Goal: Task Accomplishment & Management: Complete application form

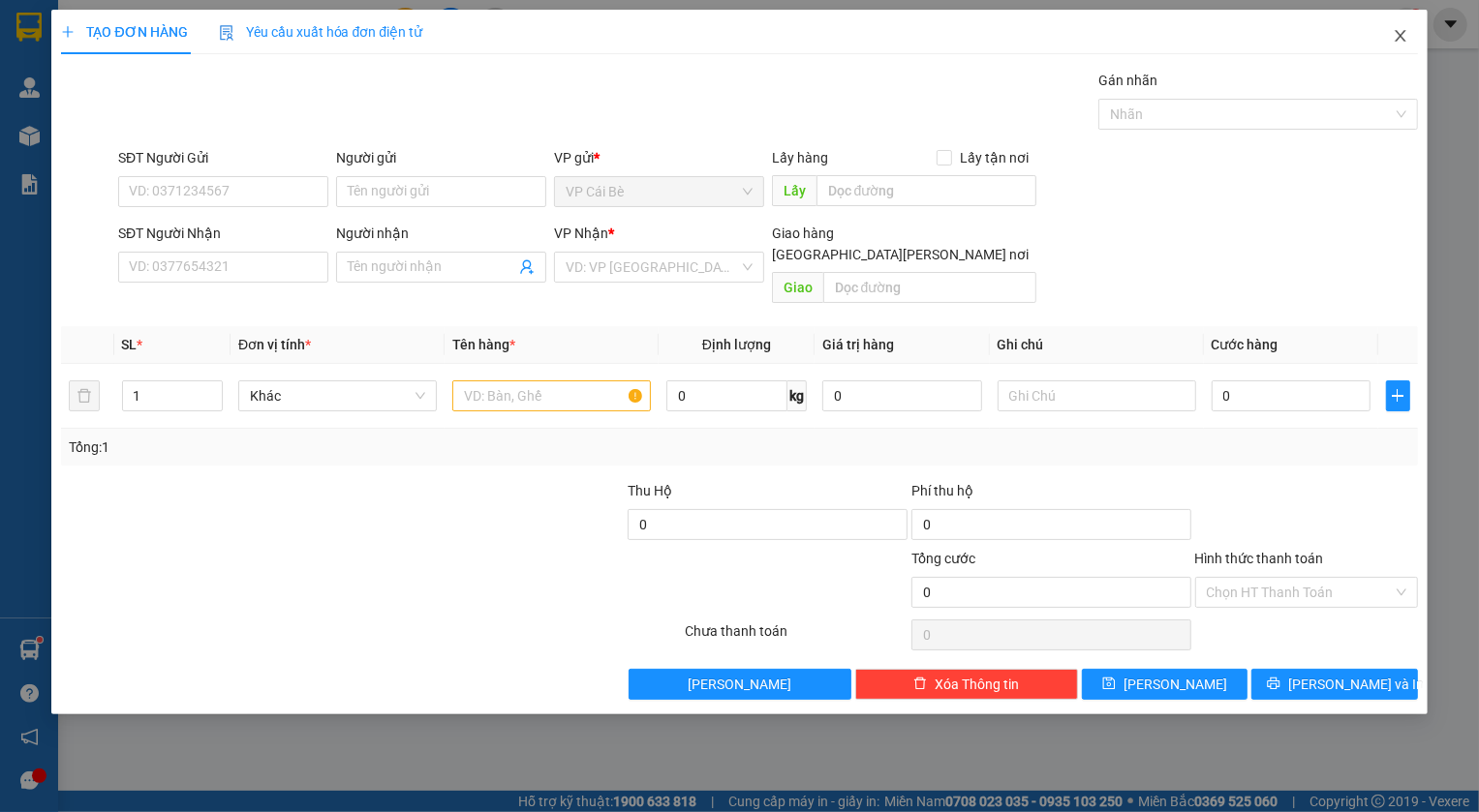
click at [1406, 42] on icon "close" at bounding box center [1401, 36] width 16 height 16
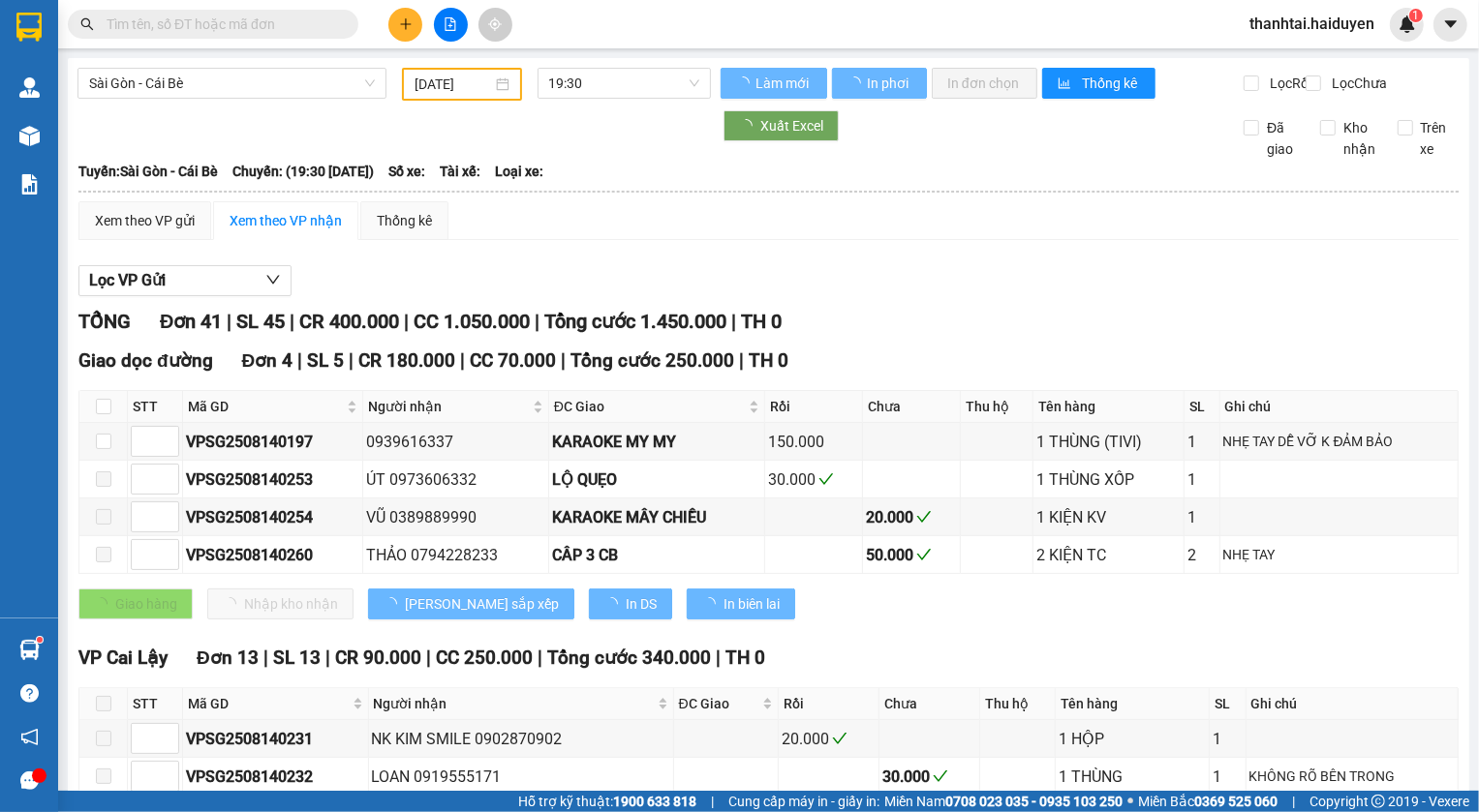
click at [226, 18] on input "text" at bounding box center [221, 24] width 229 height 21
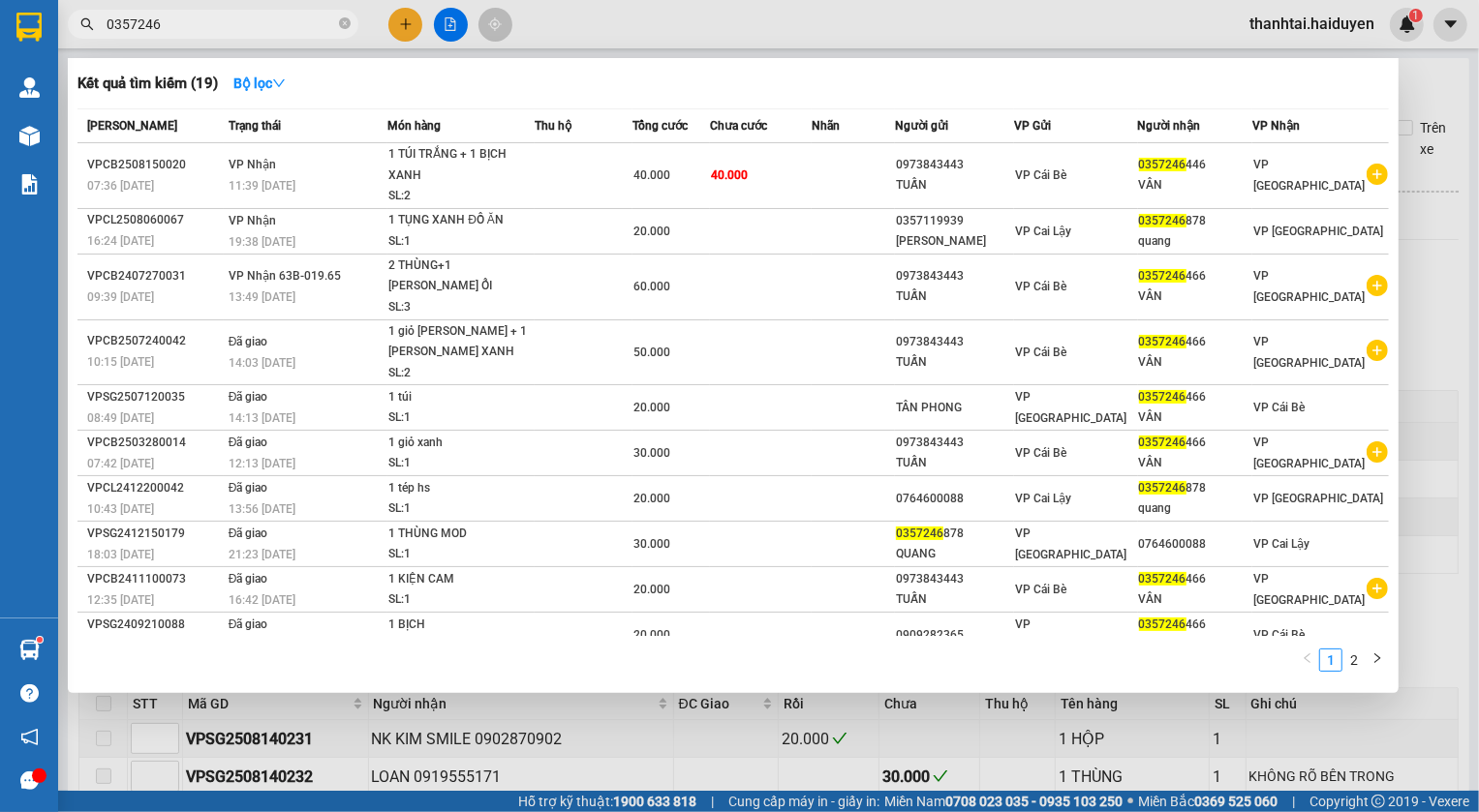
type input "0357246"
click at [400, 31] on div at bounding box center [739, 406] width 1479 height 812
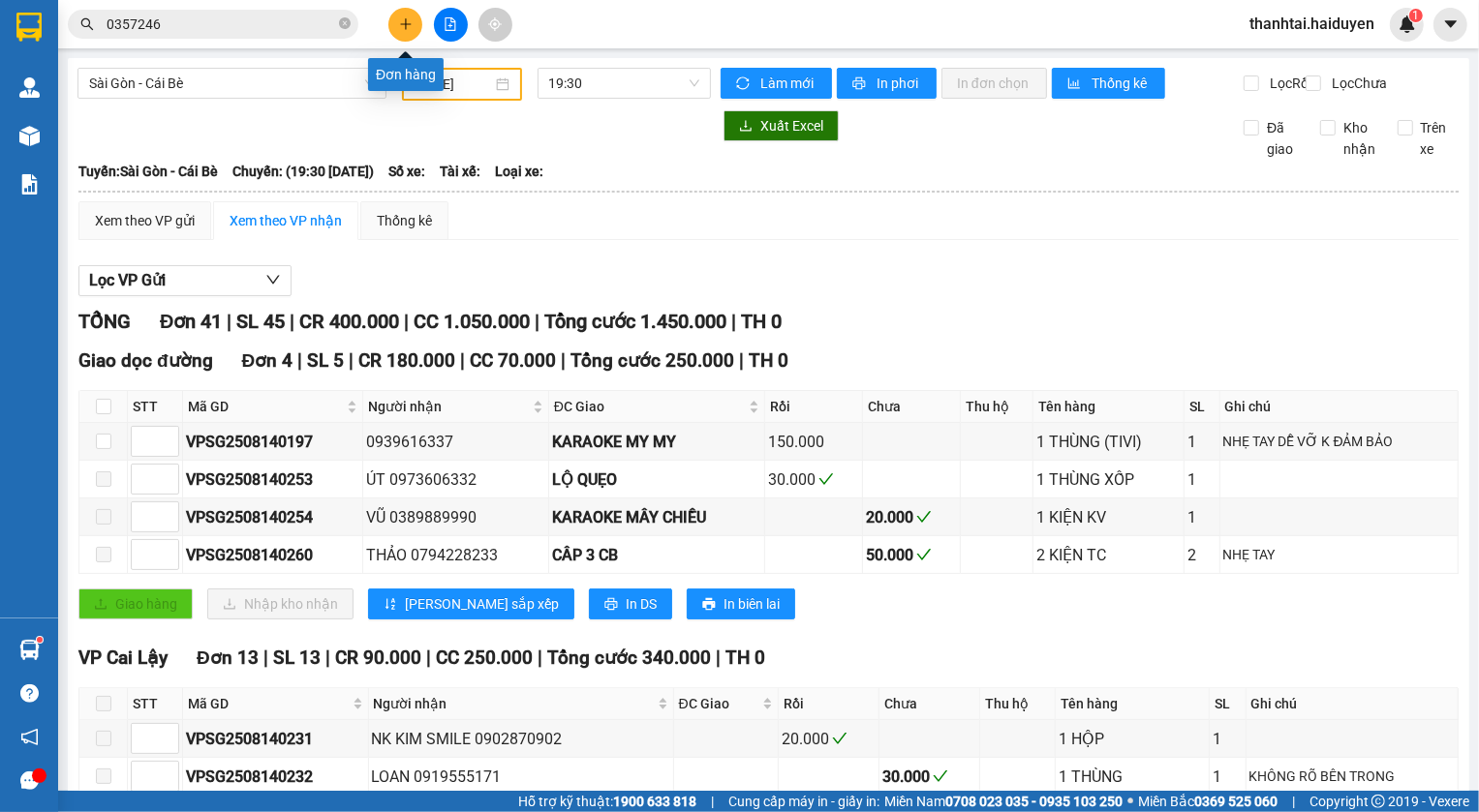
click at [406, 28] on icon "plus" at bounding box center [405, 23] width 1 height 11
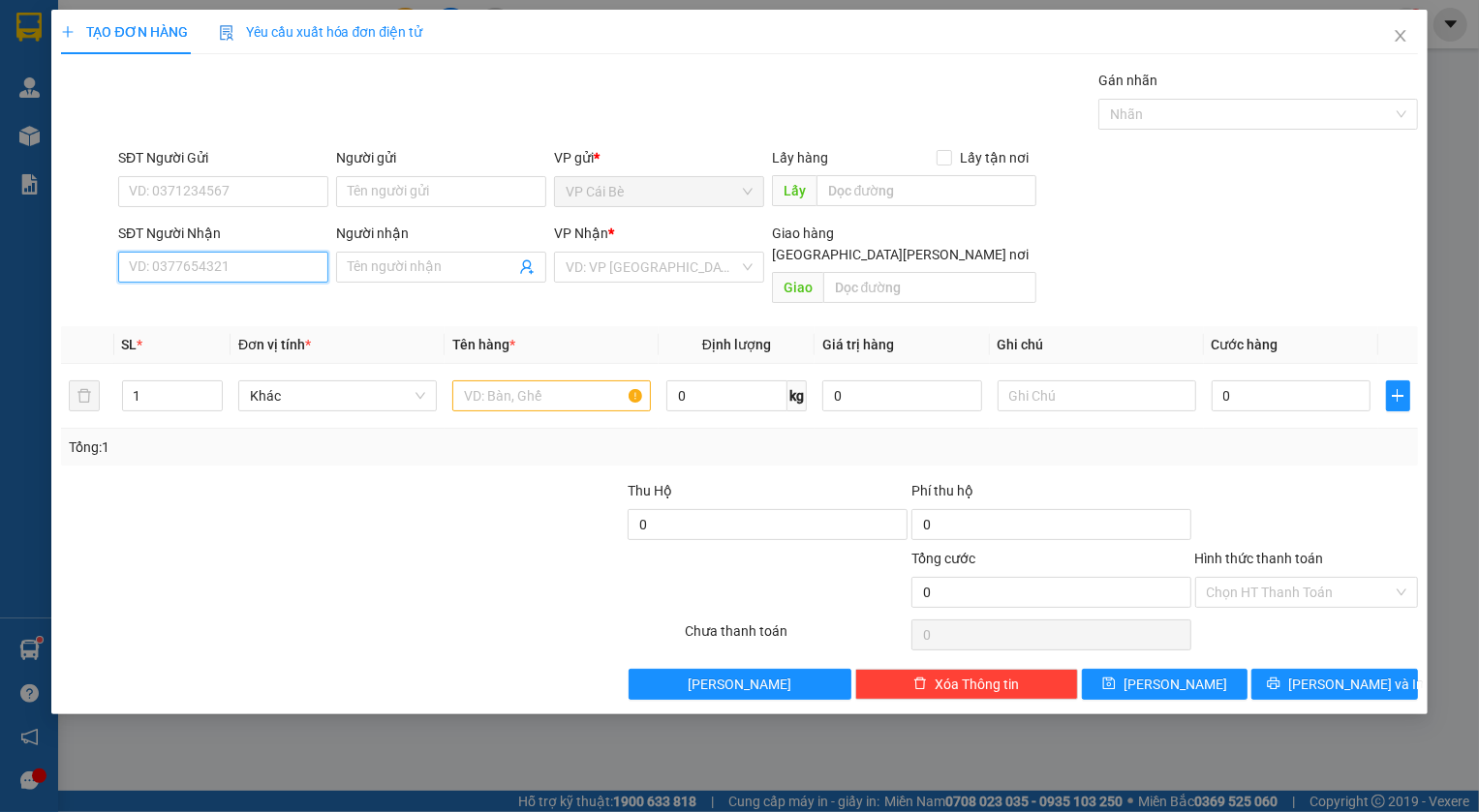
click at [283, 267] on input "SĐT Người Nhận" at bounding box center [223, 268] width 210 height 31
click at [282, 304] on div "0934097225 - [PERSON_NAME]" at bounding box center [225, 306] width 191 height 21
type input "0934097225"
type input "HẠNH"
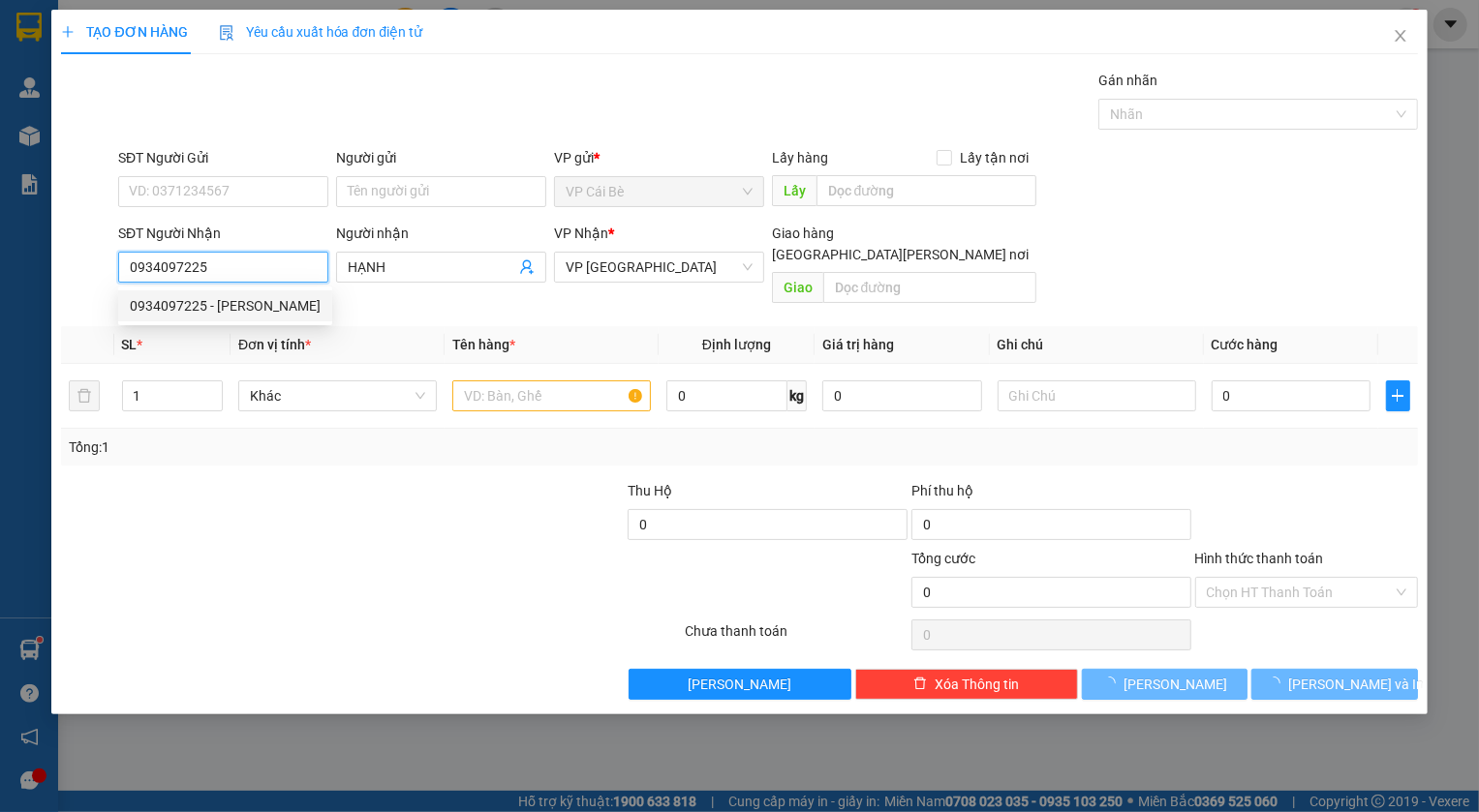
type input "30.000"
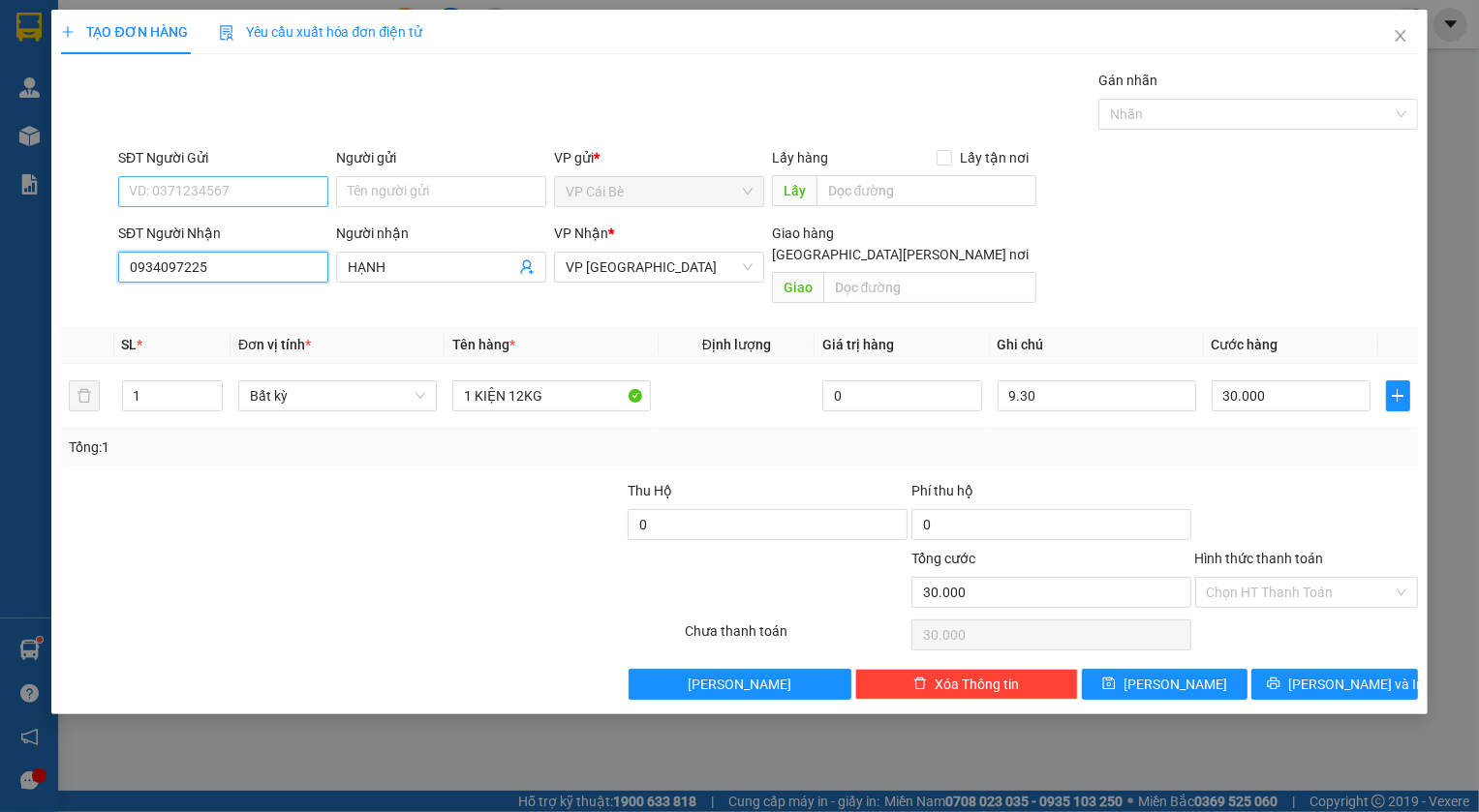
type input "0934097225"
click at [232, 189] on input "SĐT Người Gửi" at bounding box center [223, 192] width 210 height 31
click at [224, 230] on div "0338392155 - LX [PERSON_NAME]" at bounding box center [235, 231] width 210 height 21
type input "0338392155"
type input "LX HUỲNH NHIÊN"
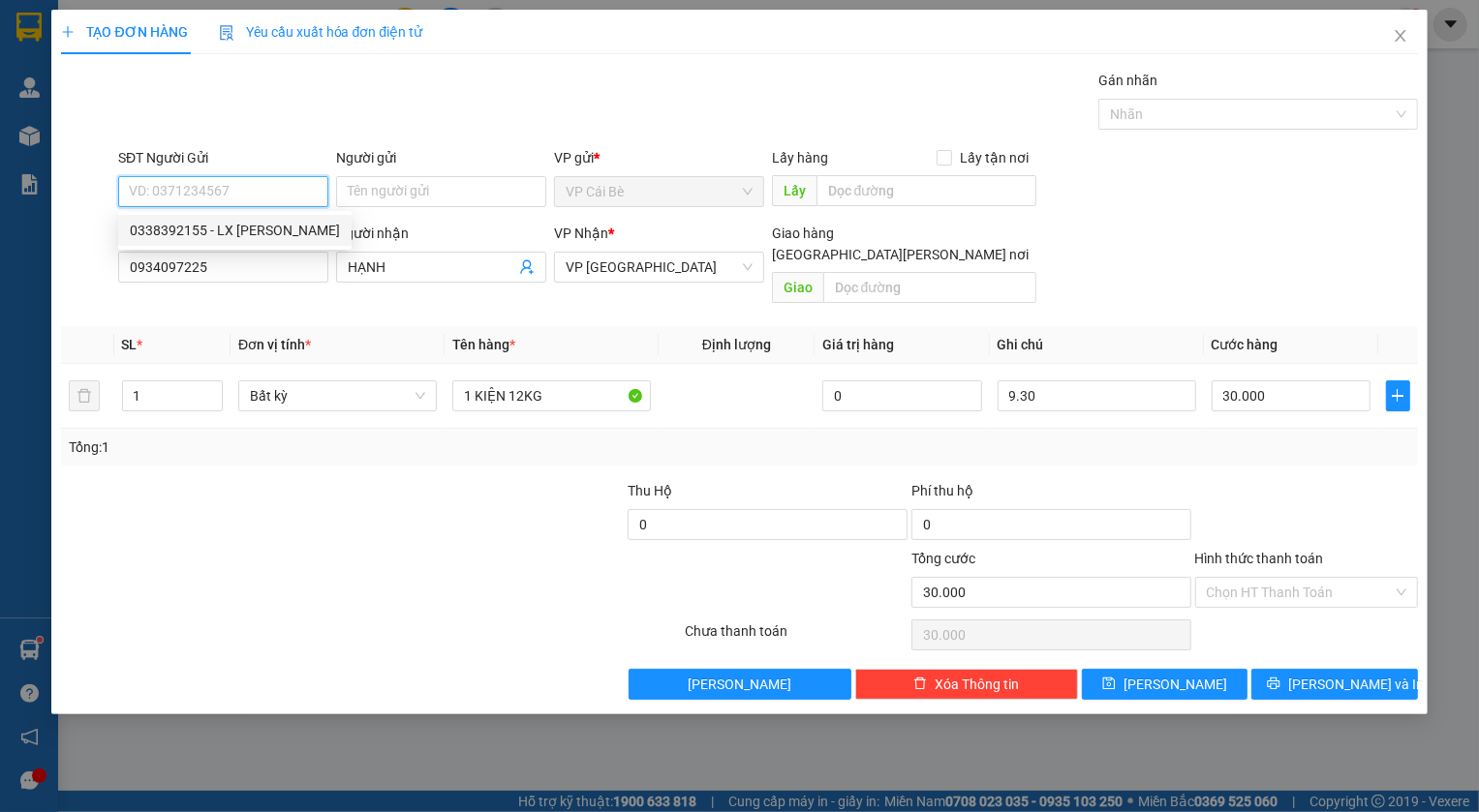
type input "LX HUỲNH NHIÊN"
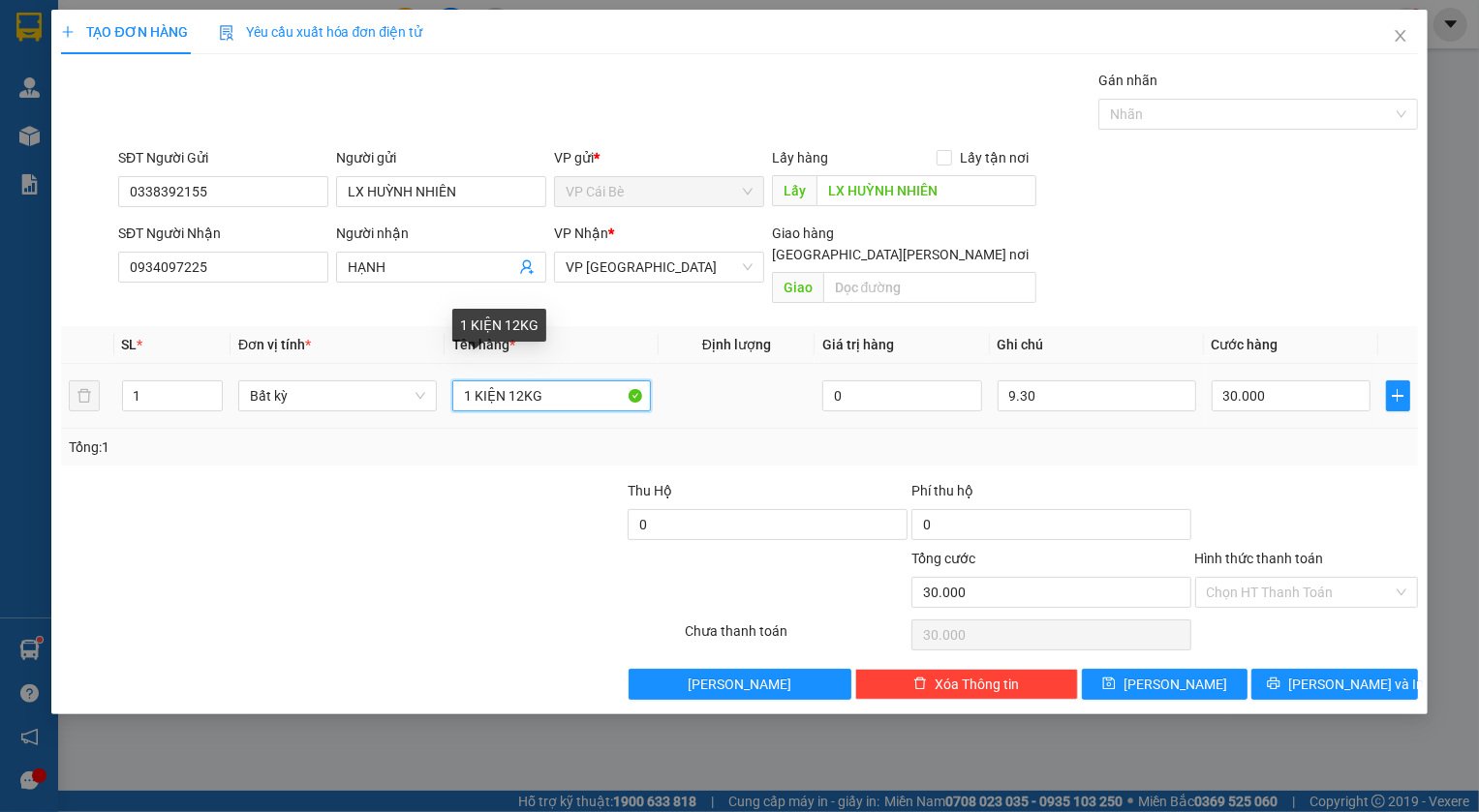
click at [521, 380] on input "1 KIỆN 12KG" at bounding box center [551, 396] width 198 height 31
type input "1 KIỆN 5kg"
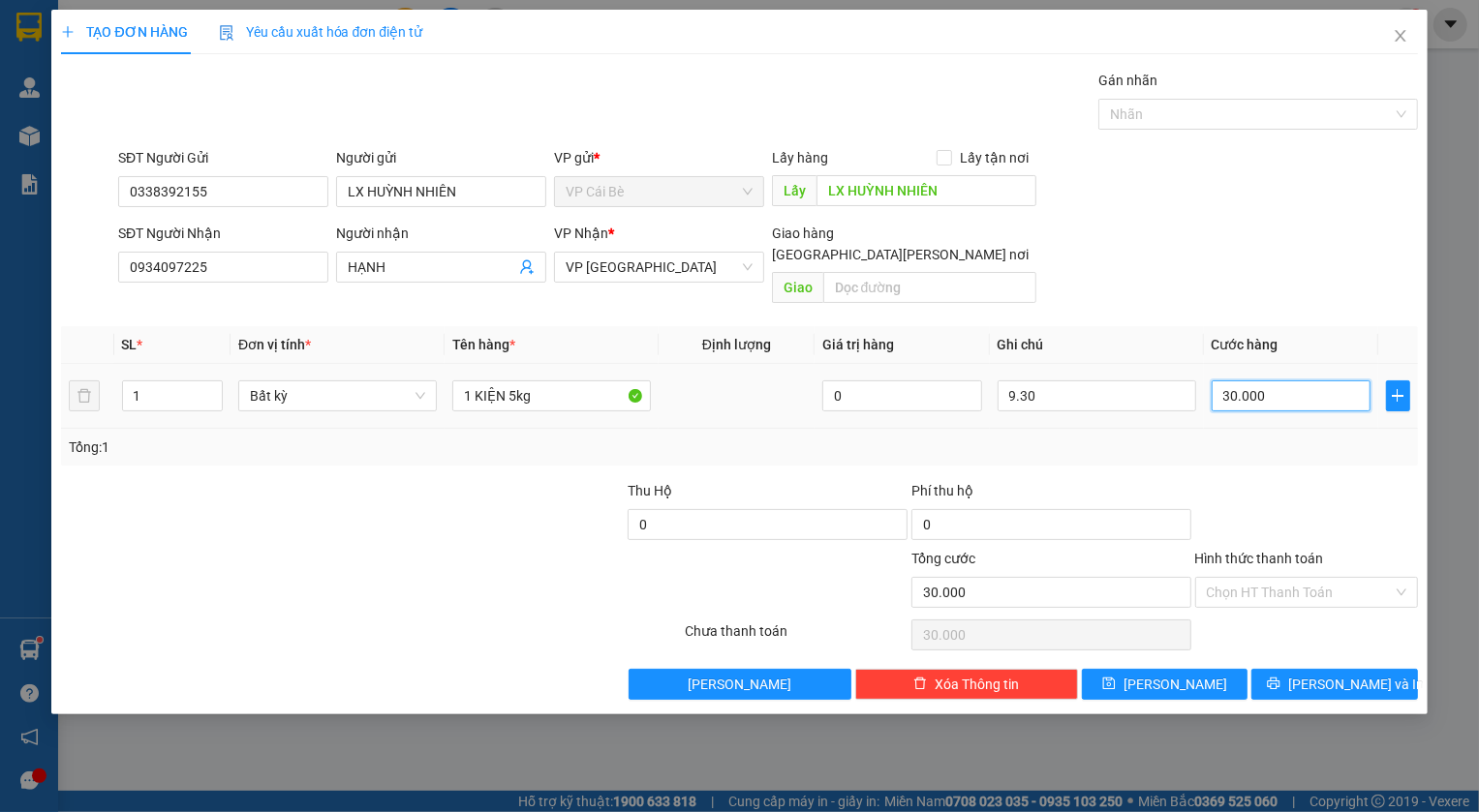
click at [1263, 380] on input "30.000" at bounding box center [1290, 396] width 159 height 31
type input "2"
type input "20"
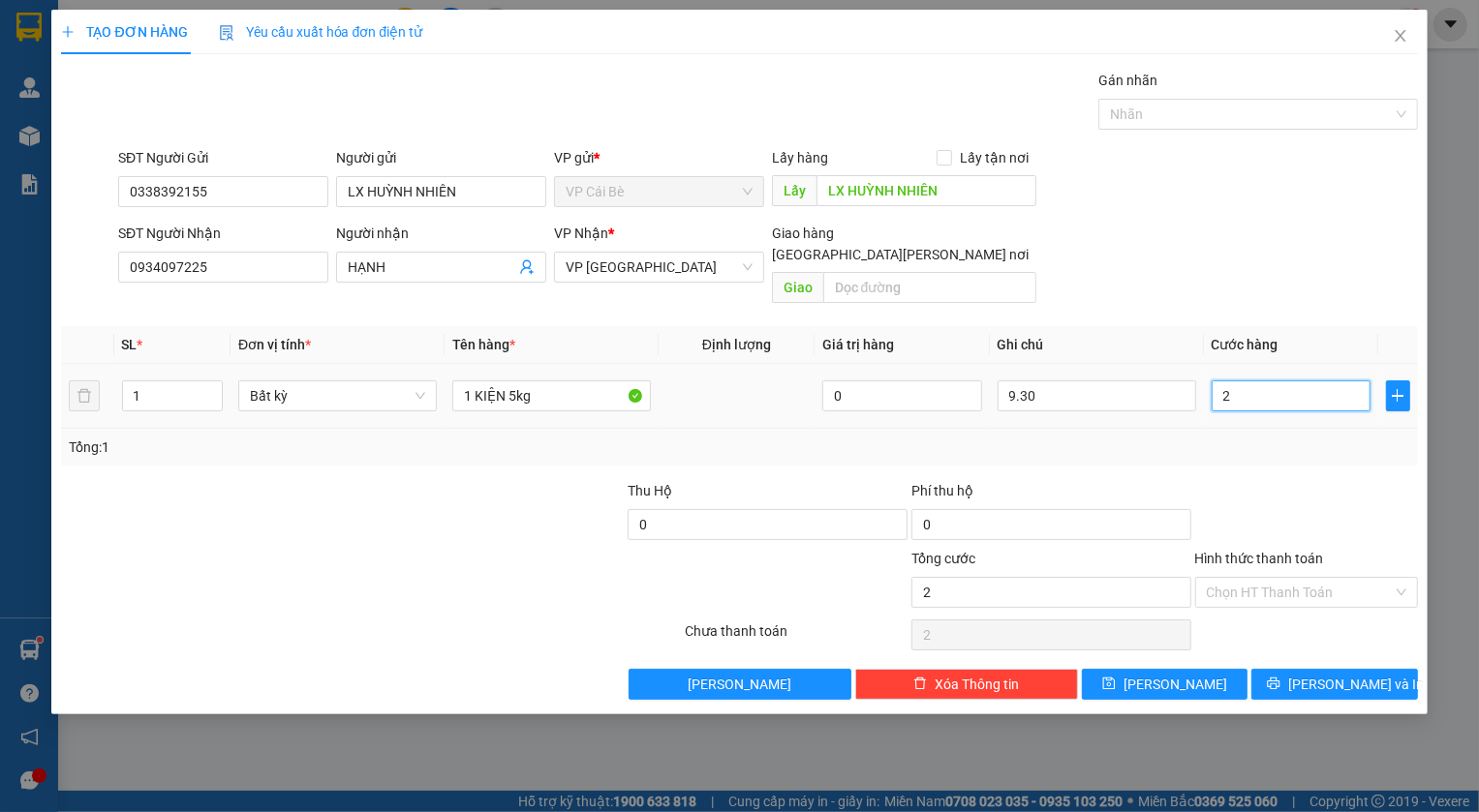
type input "20"
type input "20.000"
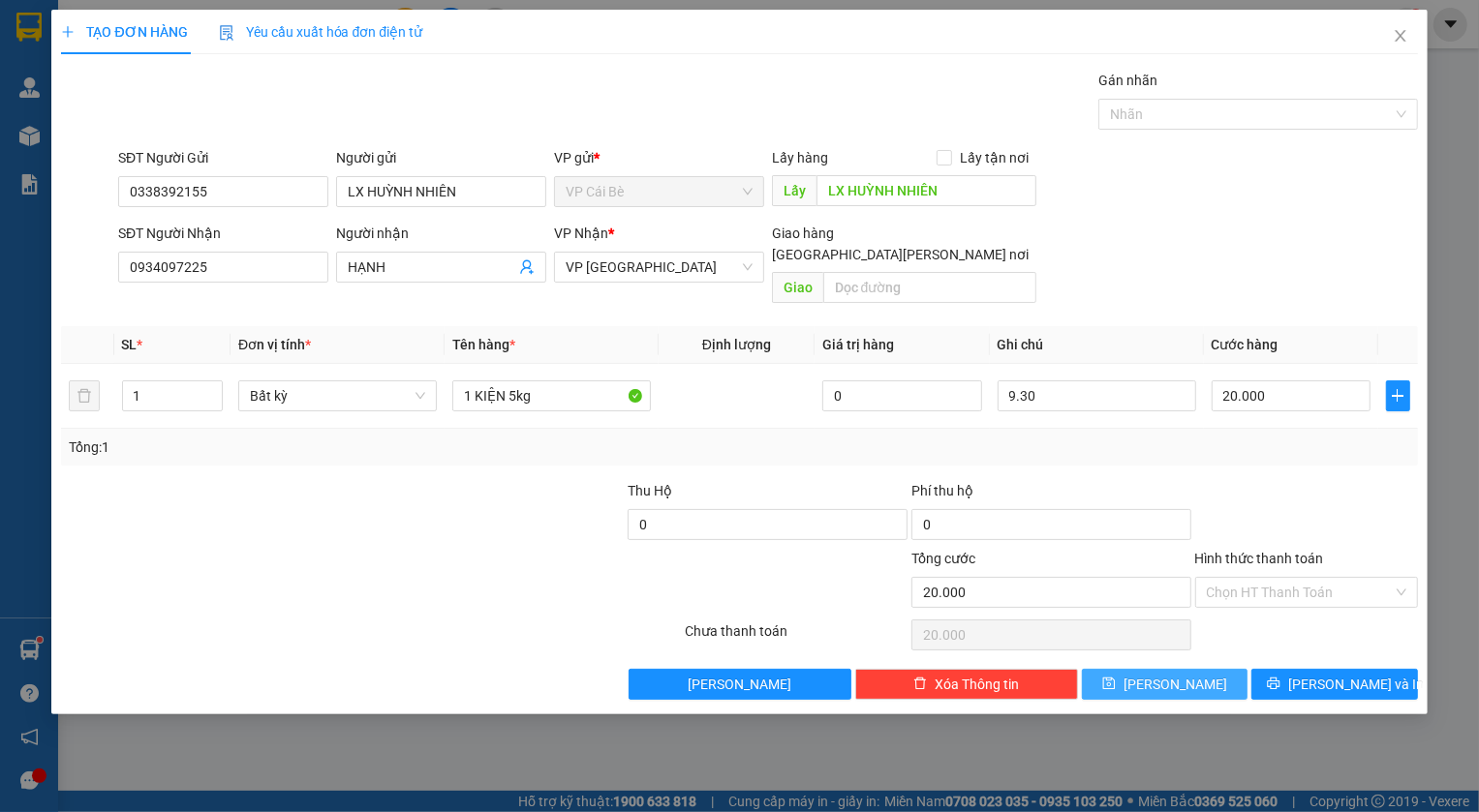
click at [1166, 669] on button "[PERSON_NAME]" at bounding box center [1165, 685] width 166 height 31
type input "0"
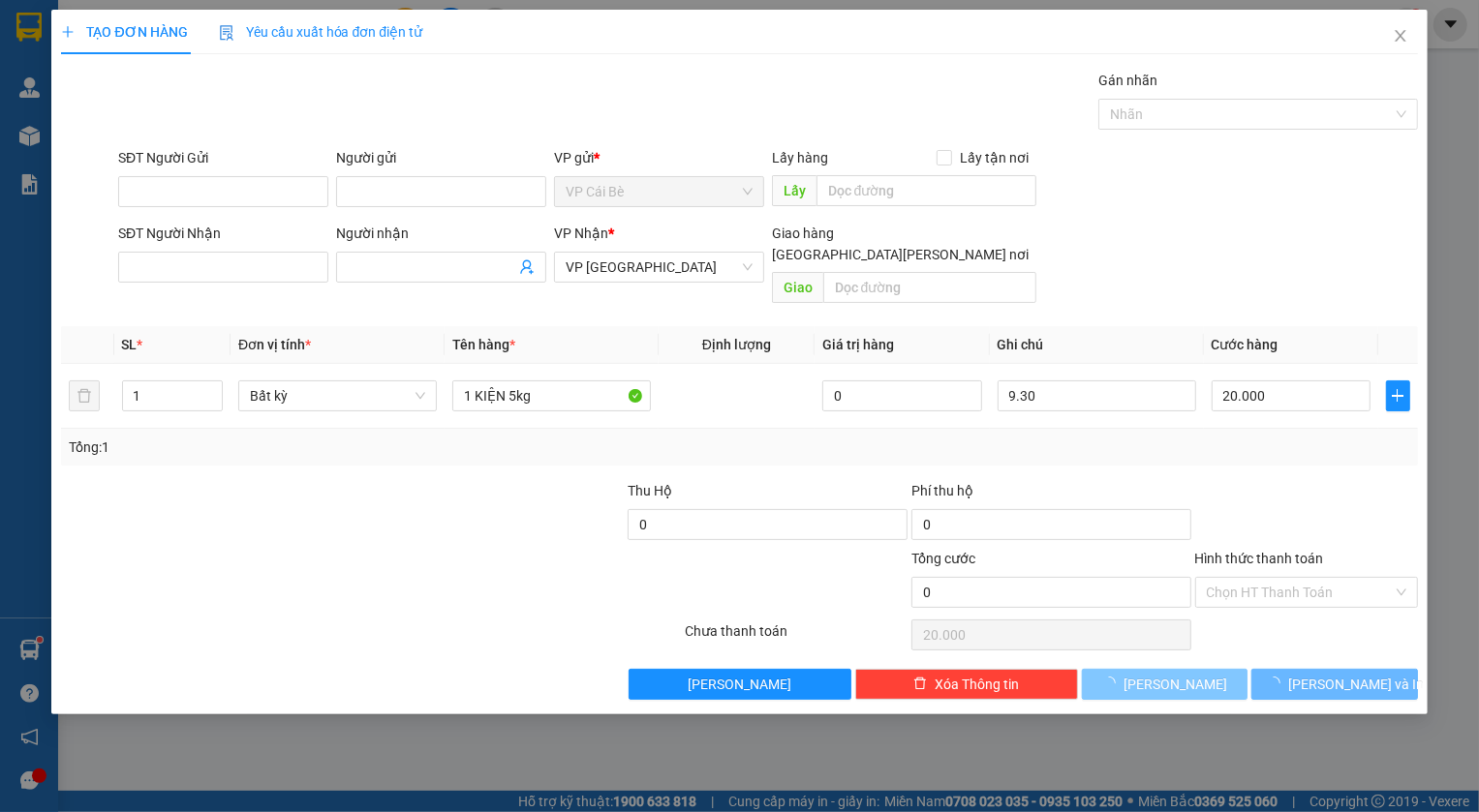
type input "0"
